Goal: Information Seeking & Learning: Learn about a topic

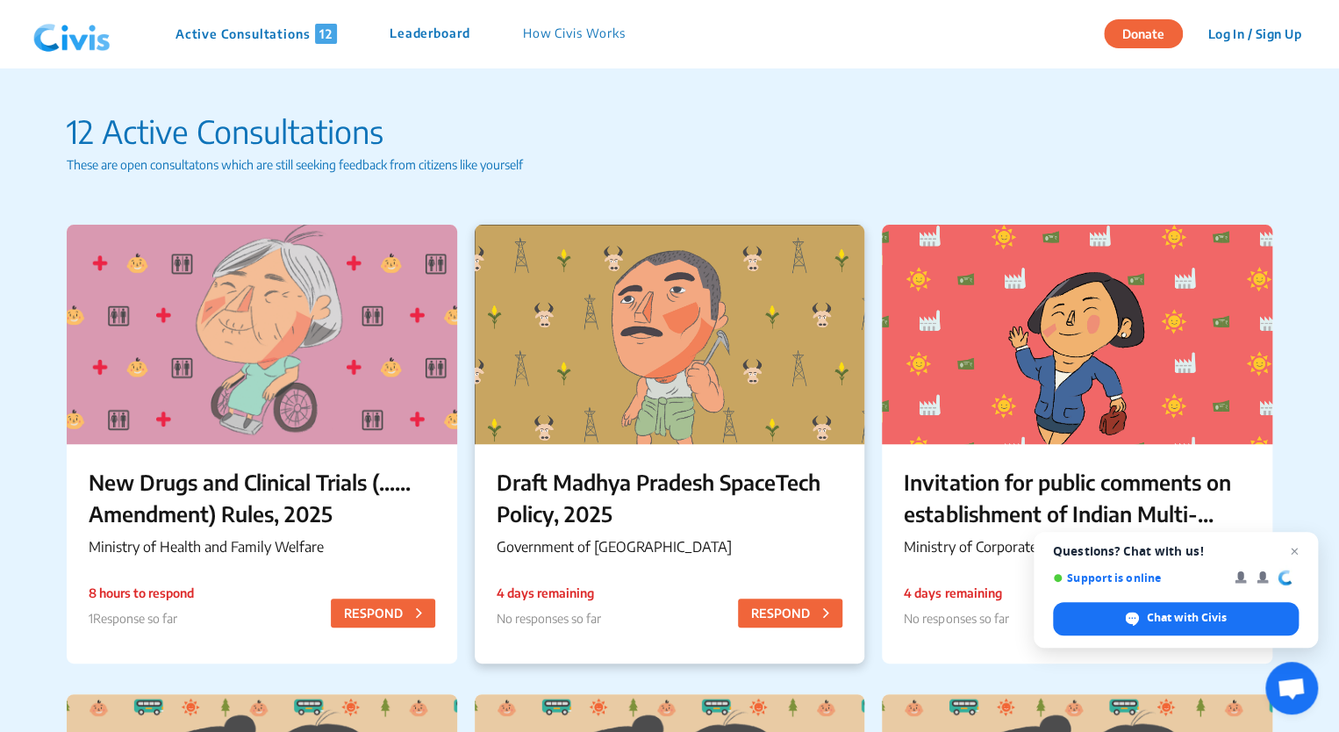
click at [628, 511] on p "Draft Madhya Pradesh SpaceTech Policy, 2025" at bounding box center [670, 497] width 346 height 63
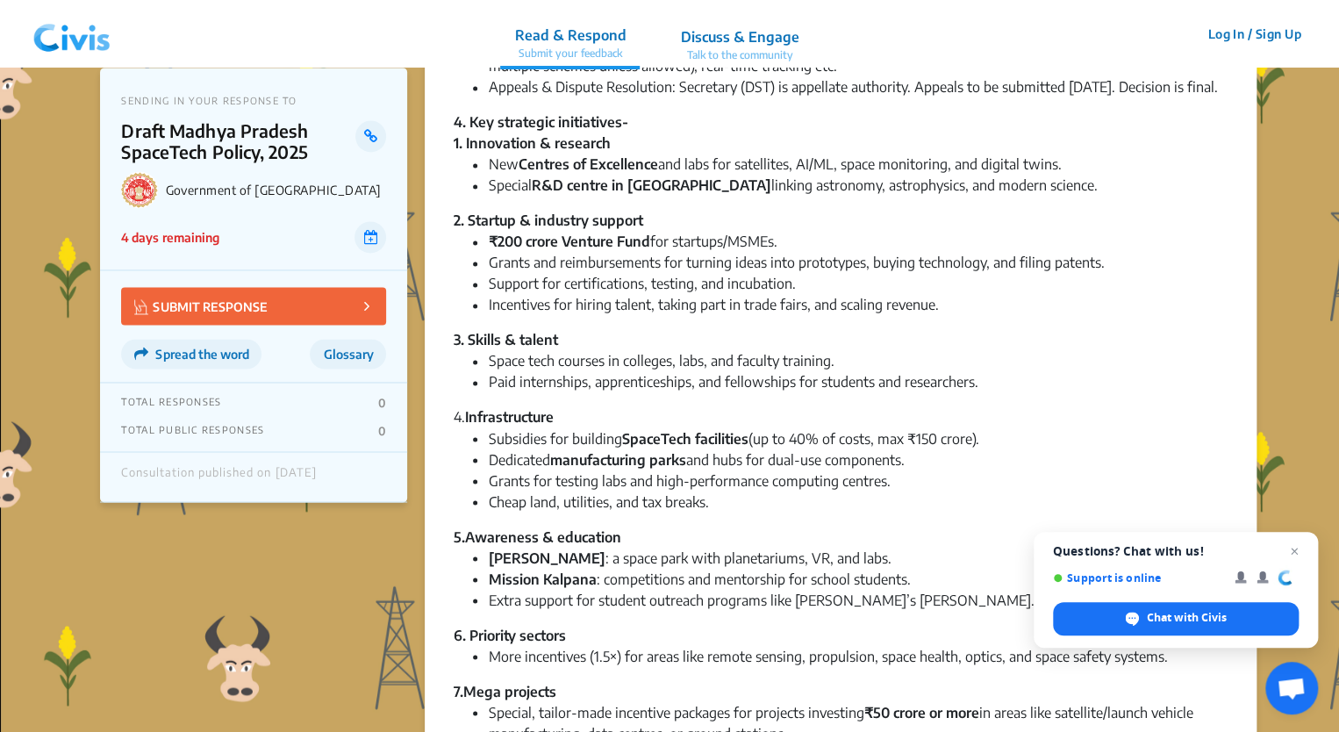
scroll to position [1321, 0]
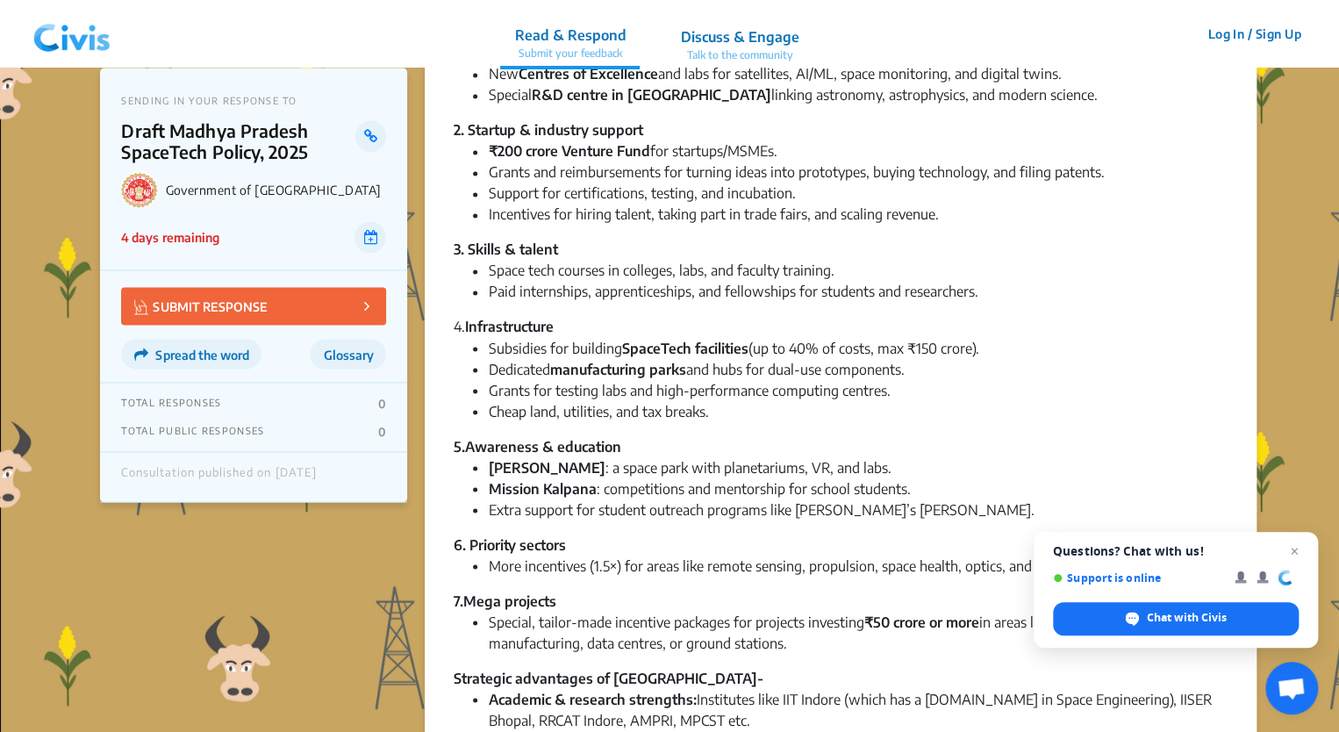
drag, startPoint x: 603, startPoint y: 326, endPoint x: 619, endPoint y: 458, distance: 133.4
click at [619, 456] on div "5.Awareness & education" at bounding box center [840, 445] width 775 height 21
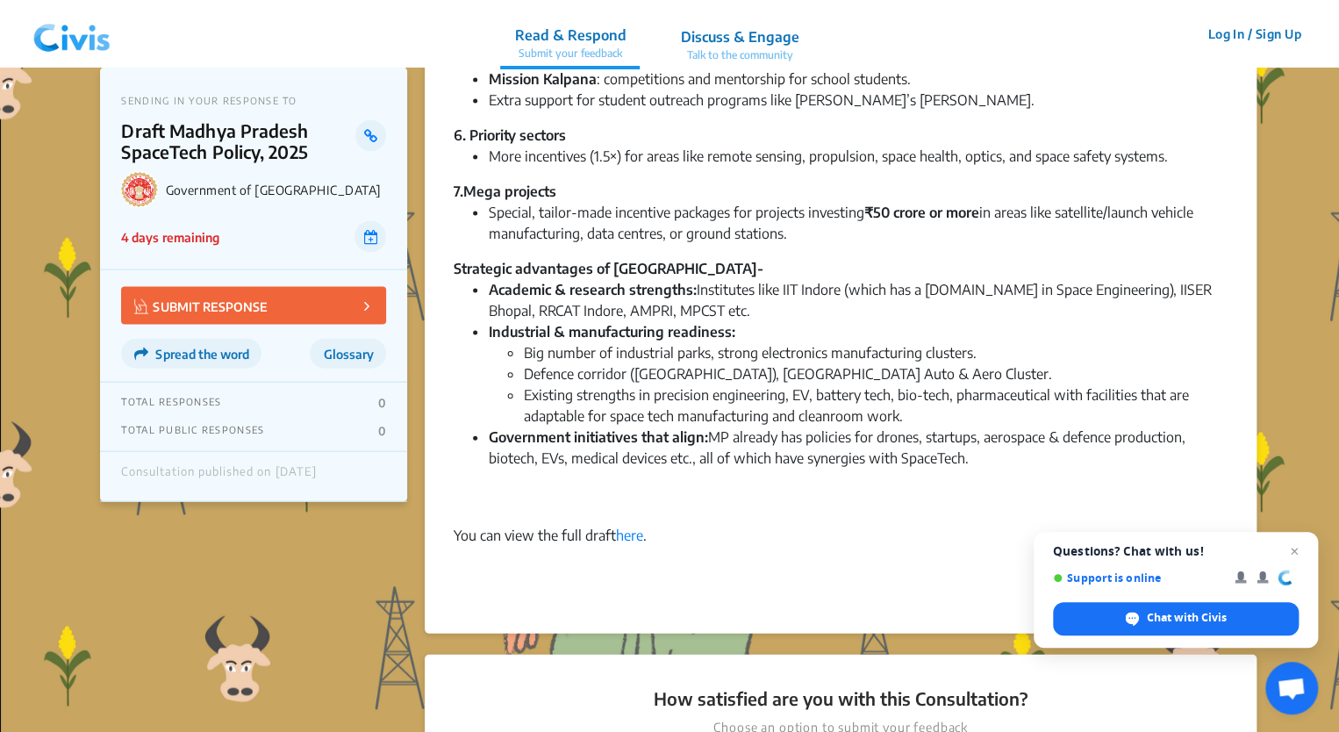
scroll to position [2043, 0]
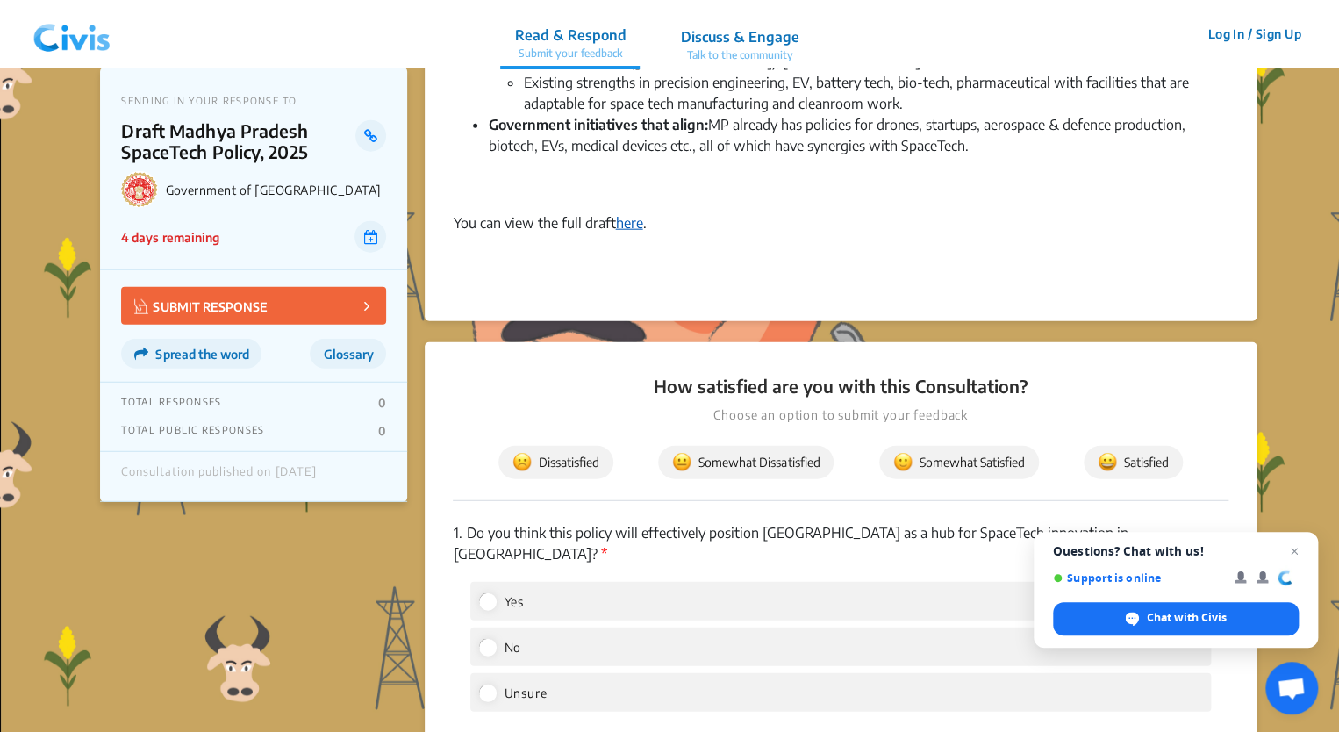
click at [631, 232] on link "here" at bounding box center [628, 223] width 27 height 18
